Goal: Task Accomplishment & Management: Manage account settings

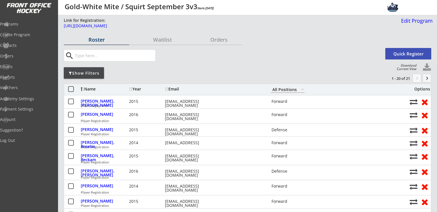
select select ""All Positions""
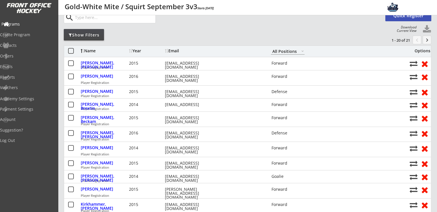
click at [28, 24] on div "Programs" at bounding box center [27, 24] width 52 height 4
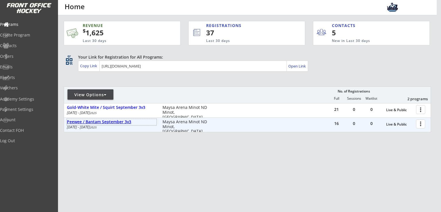
click at [105, 123] on div "Peewee / Bantam September 3v3" at bounding box center [112, 121] width 90 height 5
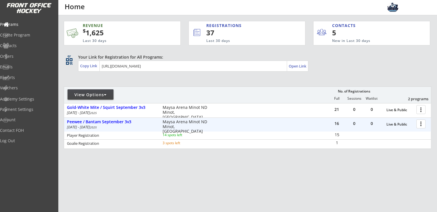
click at [424, 127] on div at bounding box center [422, 124] width 10 height 10
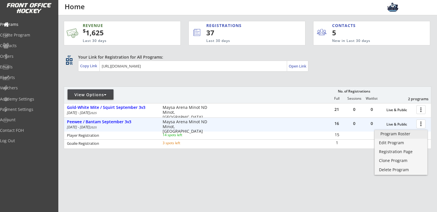
click at [406, 136] on div "Program Roster" at bounding box center [400, 134] width 41 height 4
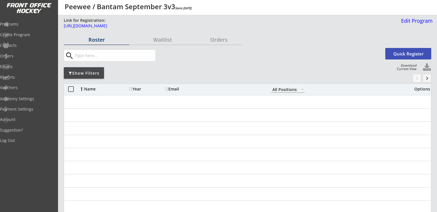
select select ""All Positions""
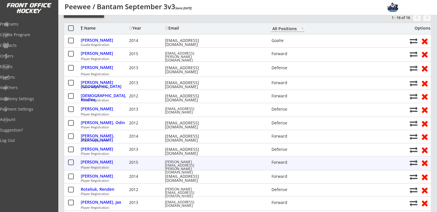
scroll to position [76, 0]
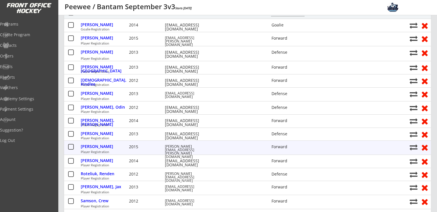
click at [412, 146] on button at bounding box center [413, 147] width 8 height 8
select select ""1348695171700984260__LOOKUP__1755116976949x409956417887535100""
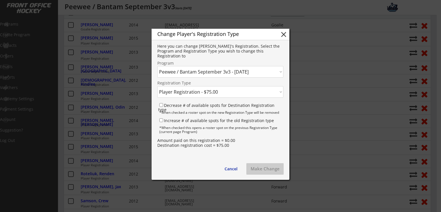
click at [212, 73] on select "Click here... Combined August 3v3 - 8/06/25 Gold-White Mite / Squirt September …" at bounding box center [220, 71] width 126 height 11
select select ""1348695171700984260__LOOKUP__1755207377587x765211408325673000""
click at [157, 66] on select "Click here... Combined August 3v3 - 8/06/25 Gold-White Mite / Squirt September …" at bounding box center [220, 71] width 126 height 11
click at [181, 94] on select "Click here... Player Registration - $75.00 Goalie Registration - $50.00" at bounding box center [220, 91] width 126 height 11
select select ""1348695171700984260__LOOKUP__1755207377587x519443291936915460""
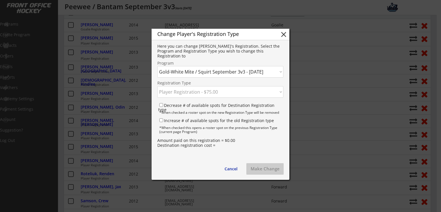
click at [157, 86] on select "Click here... Player Registration - $75.00 Goalie Registration - $50.00" at bounding box center [220, 91] width 126 height 11
click at [258, 165] on button "Make Change" at bounding box center [264, 168] width 37 height 11
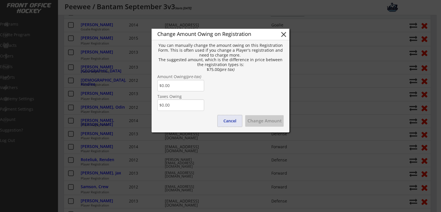
click at [230, 122] on button "Cancel" at bounding box center [230, 120] width 24 height 11
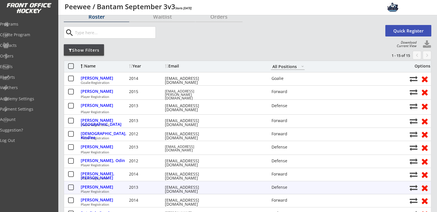
scroll to position [0, 0]
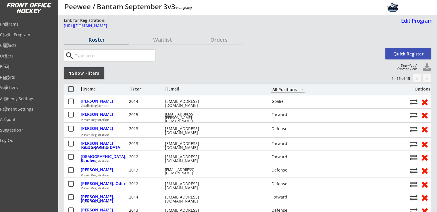
click at [251, 56] on div "search" at bounding box center [224, 55] width 320 height 12
click at [24, 28] on div "Programs" at bounding box center [27, 25] width 55 height 10
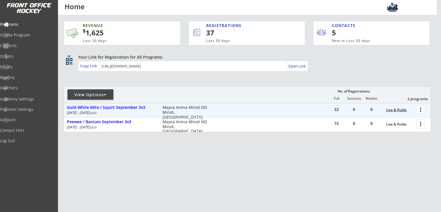
click at [400, 111] on div "Live & Public" at bounding box center [399, 110] width 27 height 4
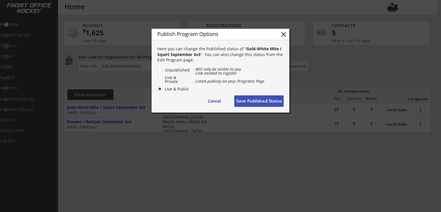
click at [163, 70] on label "Unpublished" at bounding box center [176, 70] width 27 height 4
click at [157, 70] on input "Unpublished" at bounding box center [155, 70] width 4 height 4
radio input "true"
click at [253, 103] on button "Save Published Status" at bounding box center [258, 100] width 49 height 11
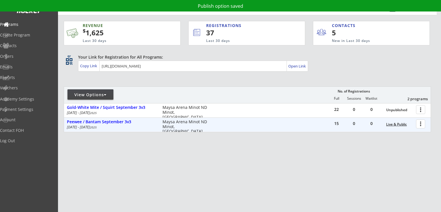
click at [396, 126] on div "Live & Public" at bounding box center [399, 124] width 27 height 4
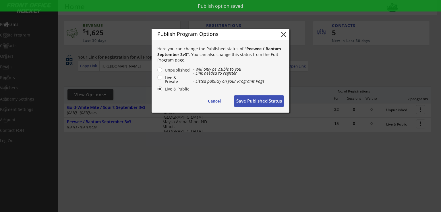
click at [163, 71] on label "Unpublished" at bounding box center [176, 70] width 27 height 4
click at [157, 71] on input "Unpublished" at bounding box center [155, 70] width 4 height 4
radio input "true"
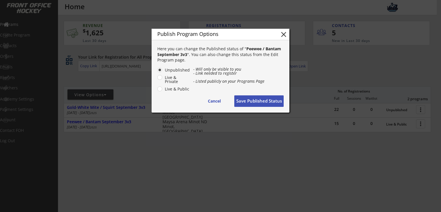
click at [260, 100] on button "Save Published Status" at bounding box center [258, 100] width 49 height 11
